Goal: Check status: Check status

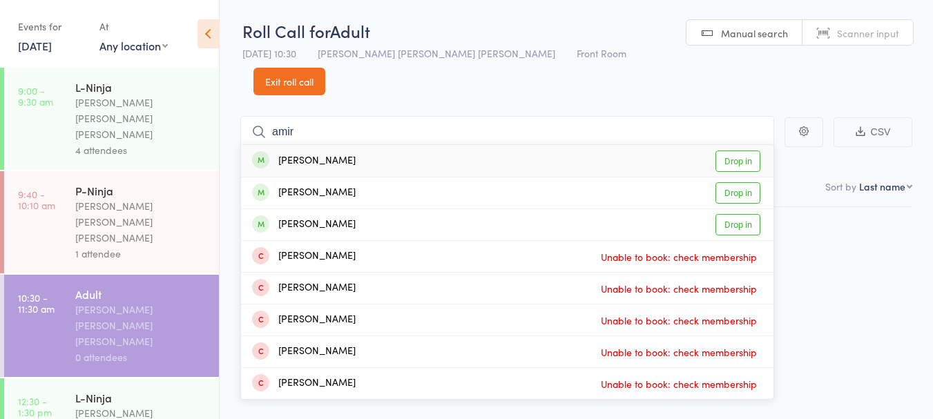
type input "amir"
click at [359, 145] on div "[PERSON_NAME] Drop in" at bounding box center [507, 161] width 532 height 32
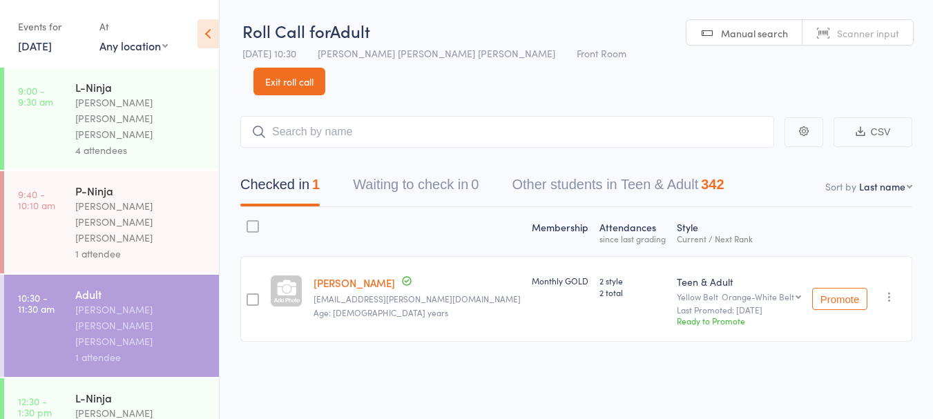
click at [43, 44] on link "[DATE]" at bounding box center [35, 45] width 34 height 15
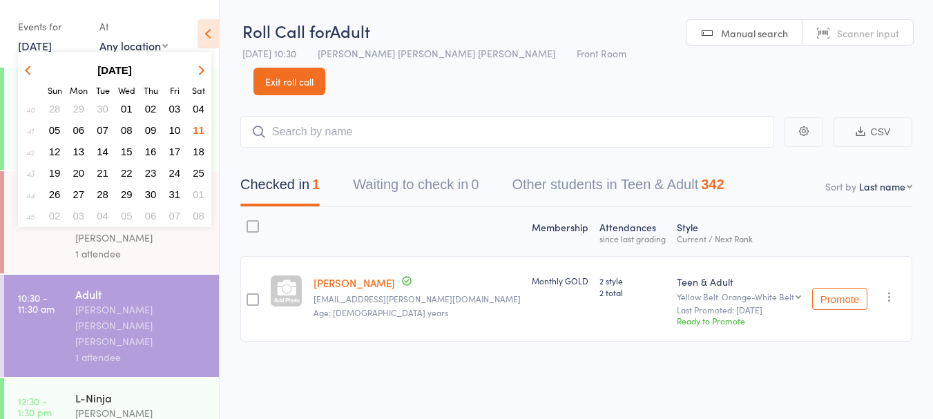
click at [200, 104] on span "04" at bounding box center [199, 109] width 12 height 12
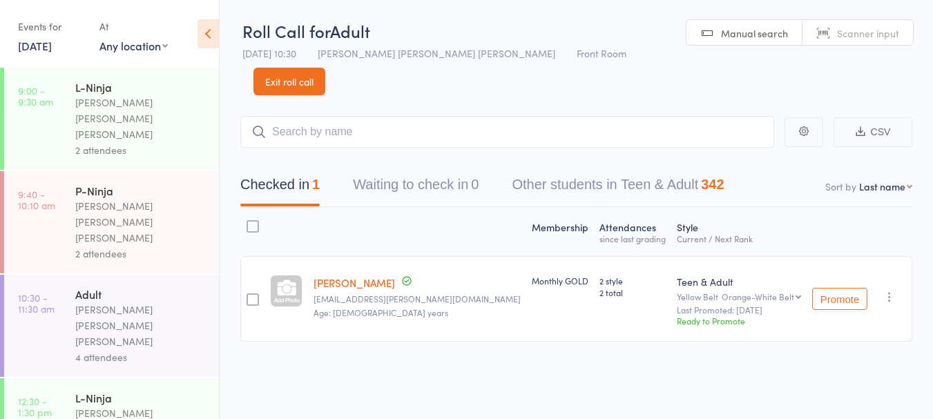
click at [138, 349] on div "4 attendees" at bounding box center [141, 357] width 132 height 16
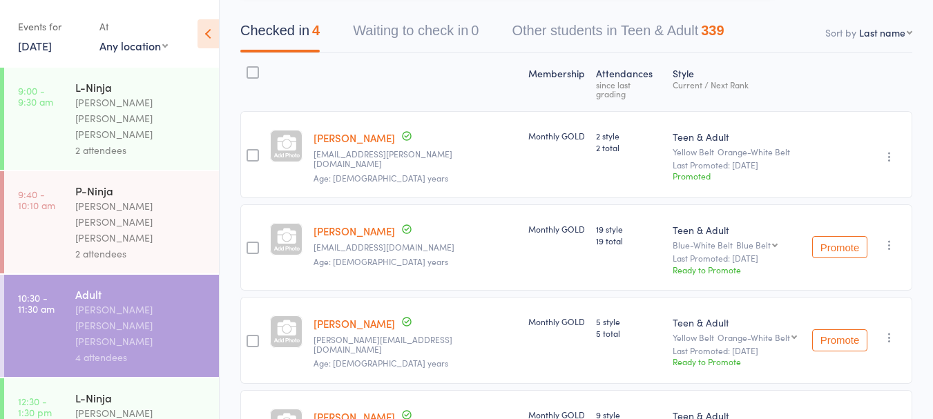
scroll to position [171, 0]
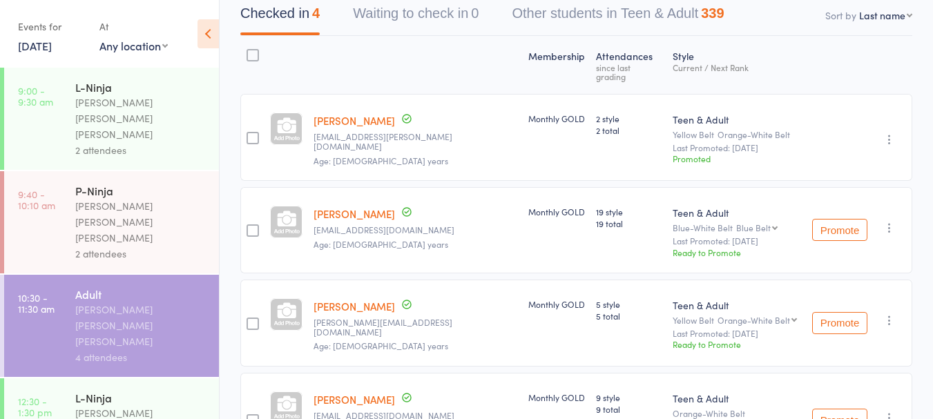
click at [52, 38] on link "[DATE]" at bounding box center [35, 45] width 34 height 15
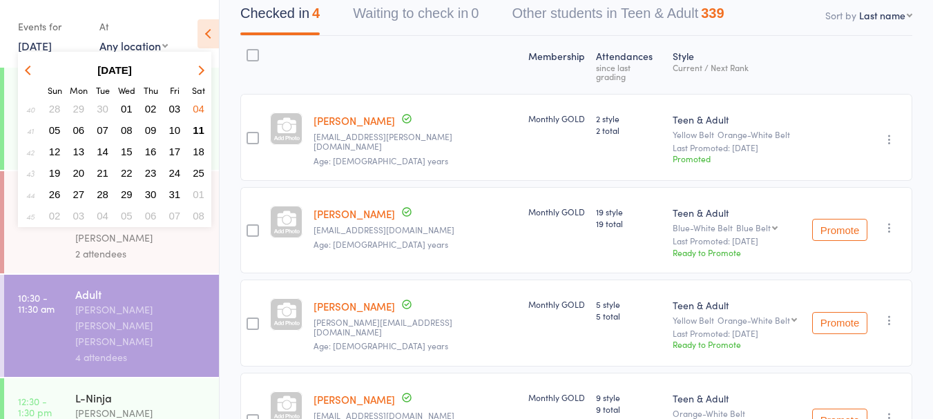
click at [200, 129] on span "11" at bounding box center [199, 130] width 12 height 12
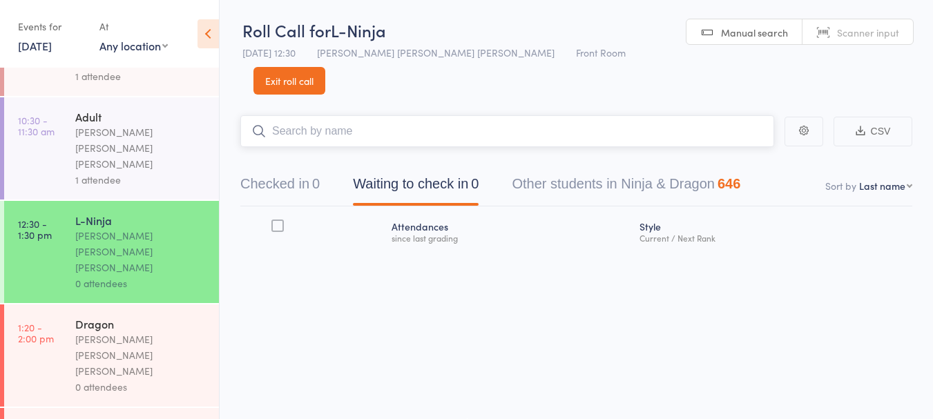
scroll to position [183, 0]
